Goal: Complete application form

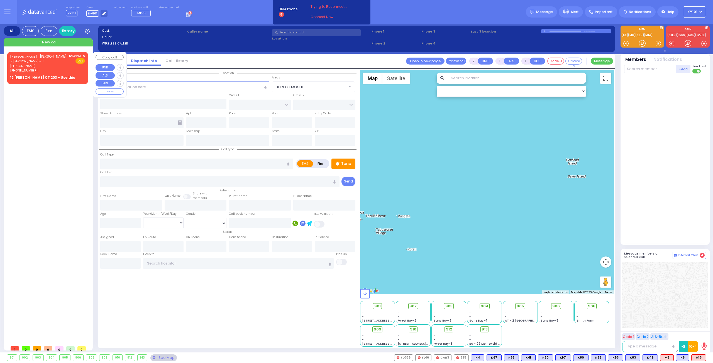
select select
click at [84, 55] on span "✕" at bounding box center [83, 56] width 3 height 5
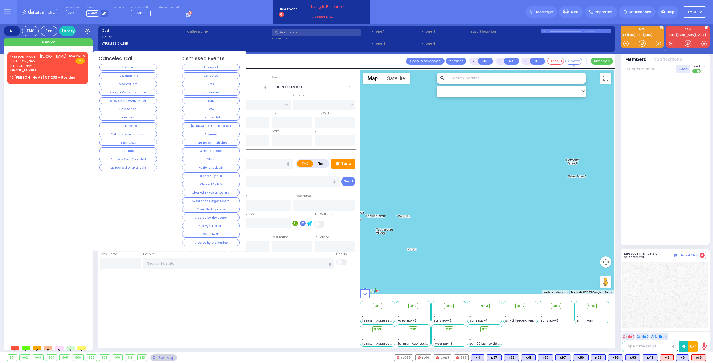
click at [54, 60] on span "ר' [PERSON_NAME] - ר' [PERSON_NAME]" at bounding box center [38, 63] width 57 height 9
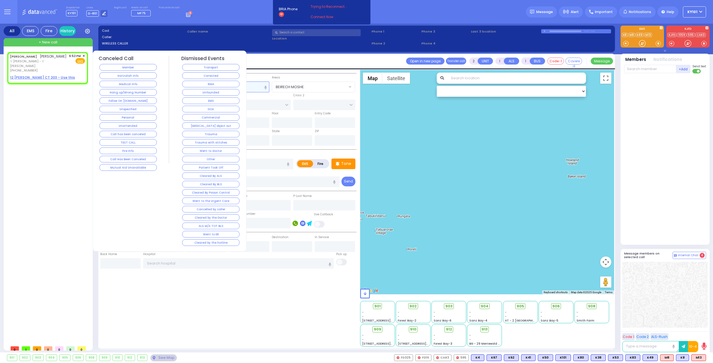
select select
radio input "true"
type input "ELYA"
type input "[PERSON_NAME]"
select select
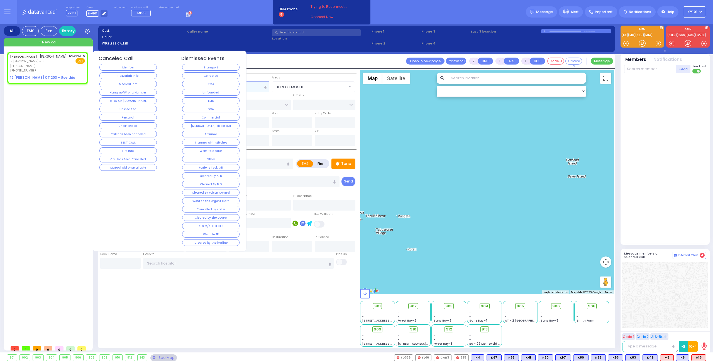
type input "18:52"
select select "Hatzalah Garages"
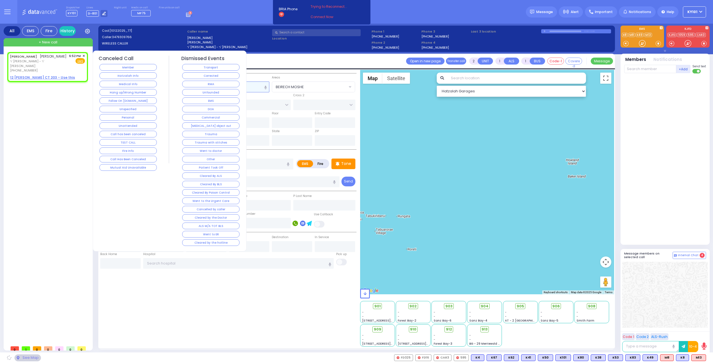
select select
radio input "true"
select select
select select "Hatzalah Garages"
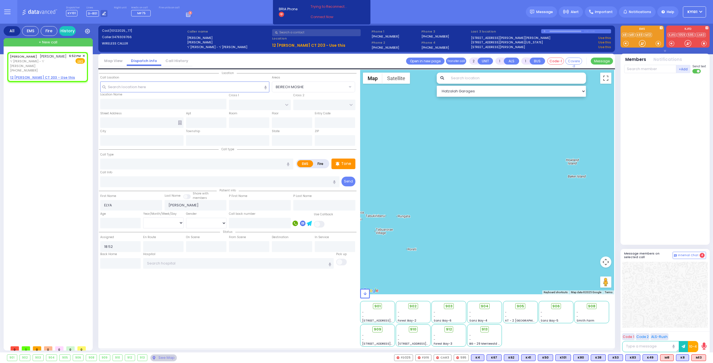
click at [172, 58] on li "Call History" at bounding box center [176, 61] width 31 height 10
click at [174, 60] on link "Call History" at bounding box center [176, 60] width 31 height 5
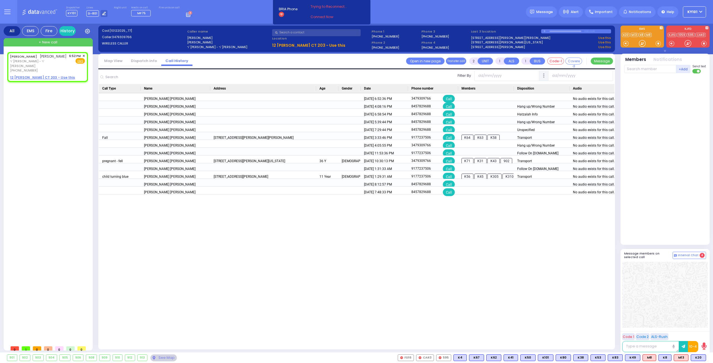
click at [138, 63] on link "Dispatch info" at bounding box center [144, 60] width 35 height 5
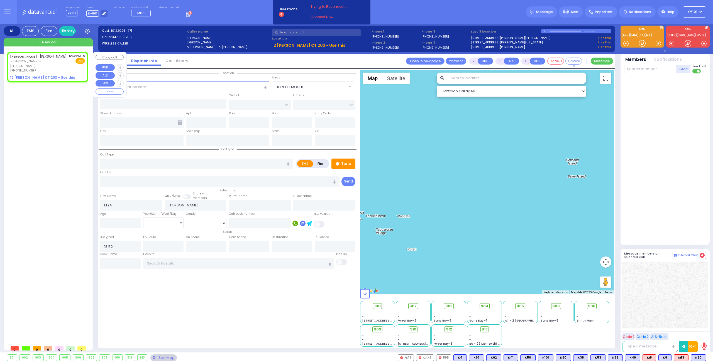
click at [83, 55] on span "✕" at bounding box center [83, 56] width 3 height 5
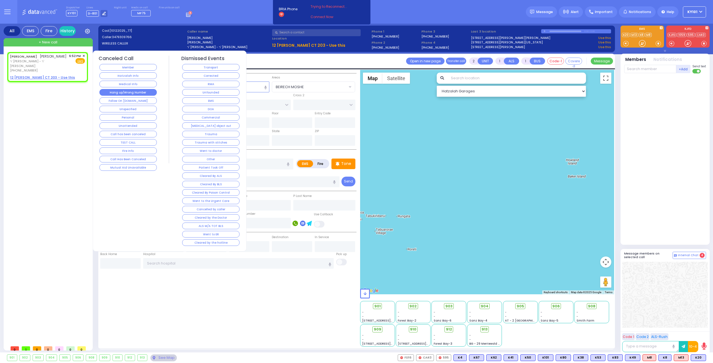
click at [131, 89] on button "Hang up/Wrong Number" at bounding box center [127, 92] width 57 height 7
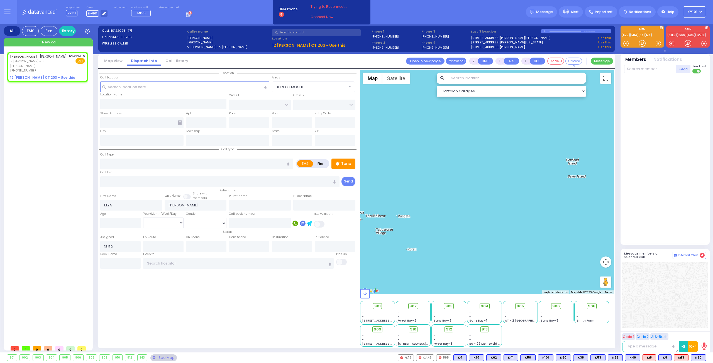
select select
radio input "true"
select select
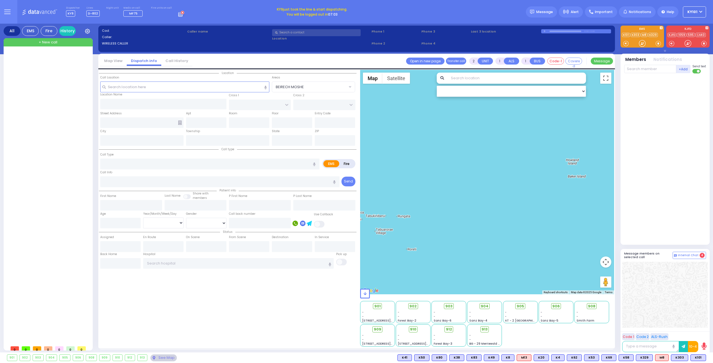
select select
radio input "true"
select select
type input "19:24"
select select
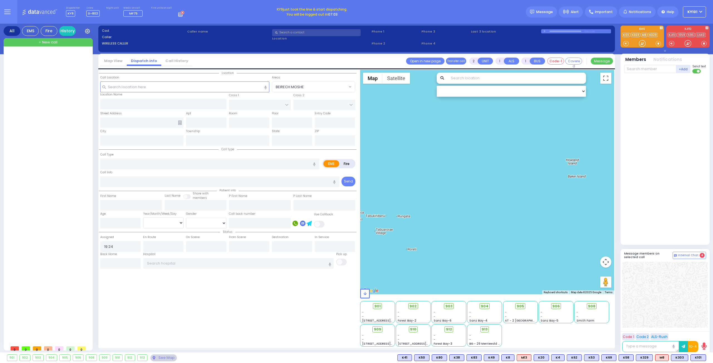
radio input "true"
select select
select select "Hatzalah Garages"
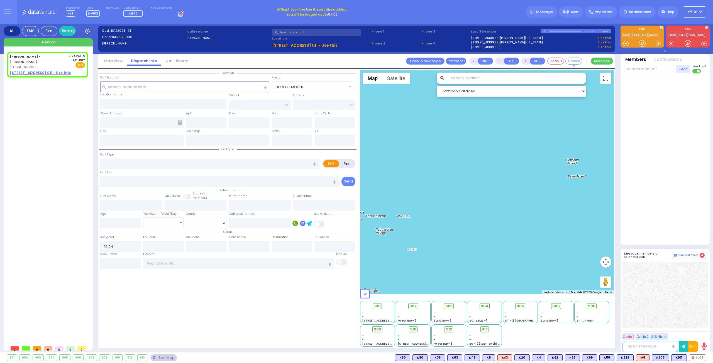
select select
radio input "true"
select select
